Goal: Transaction & Acquisition: Subscribe to service/newsletter

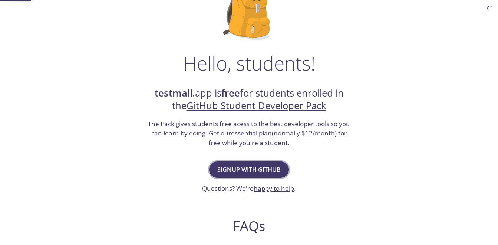
click at [259, 174] on button "Signup with GitHub" at bounding box center [249, 169] width 80 height 16
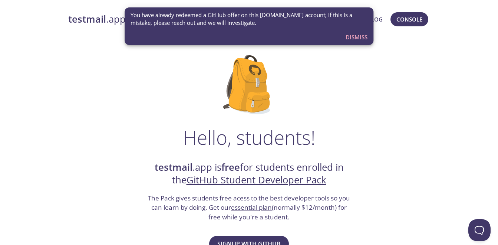
click at [354, 40] on span "Dismiss" at bounding box center [356, 37] width 22 height 10
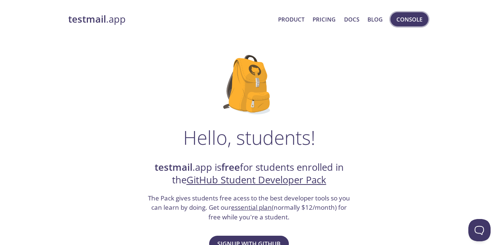
click at [426, 20] on button "Console" at bounding box center [409, 19] width 38 height 14
